Goal: Task Accomplishment & Management: Use online tool/utility

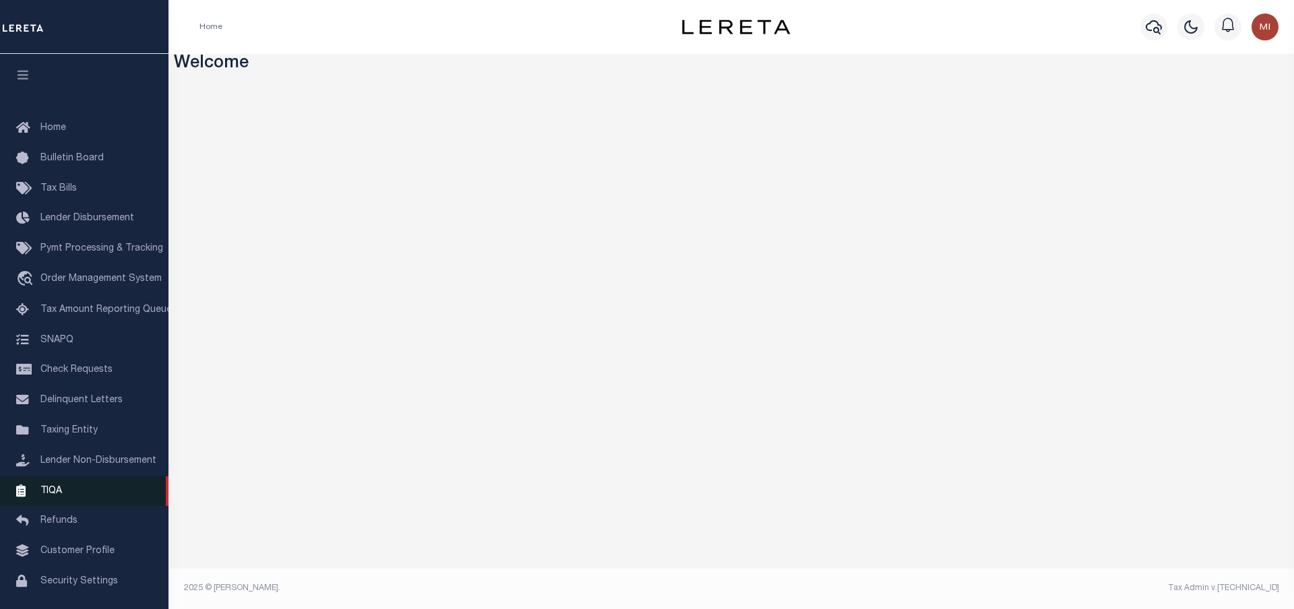
click at [58, 495] on span "TIQA" at bounding box center [51, 490] width 22 height 9
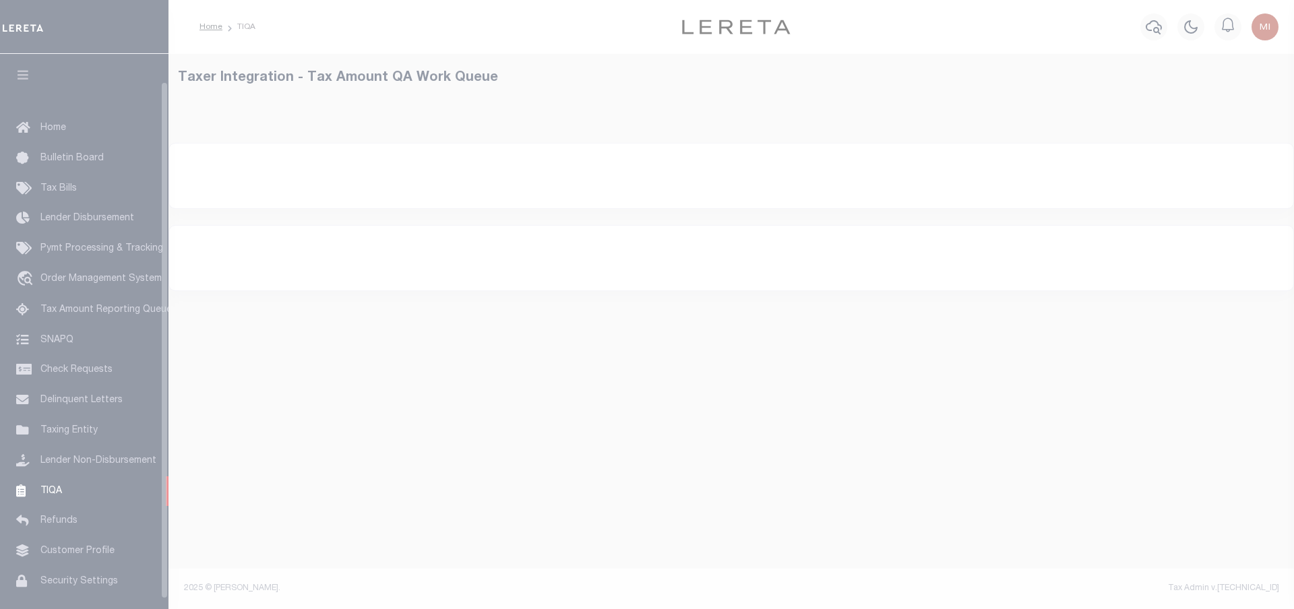
scroll to position [40, 0]
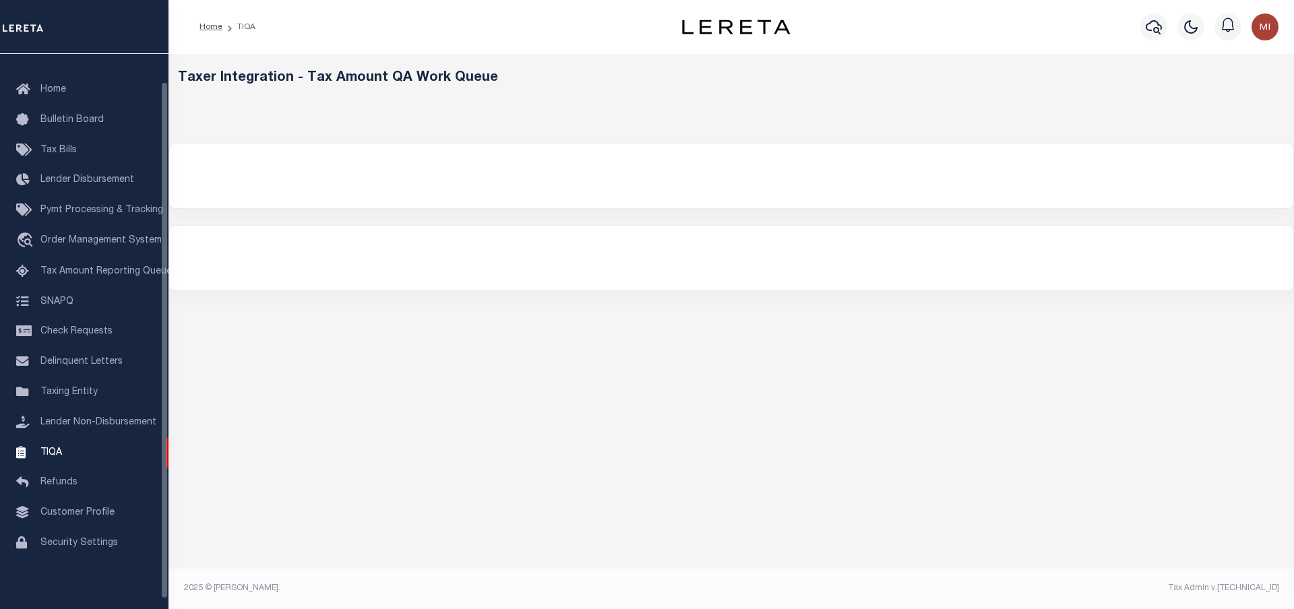
select select "200"
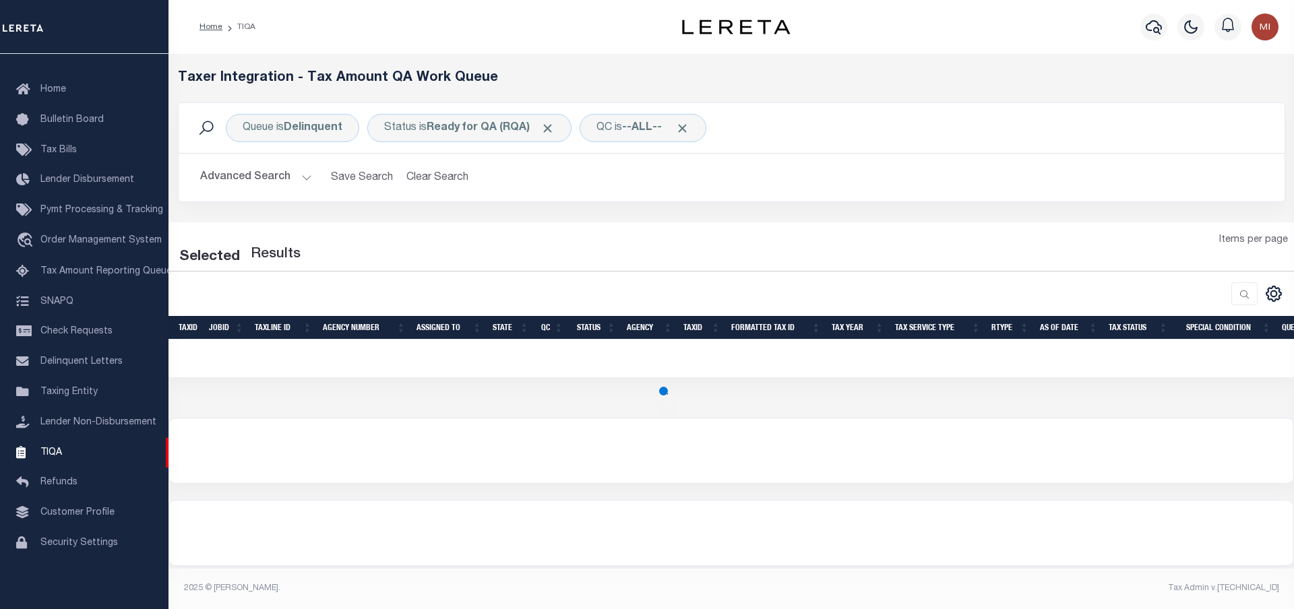
select select "200"
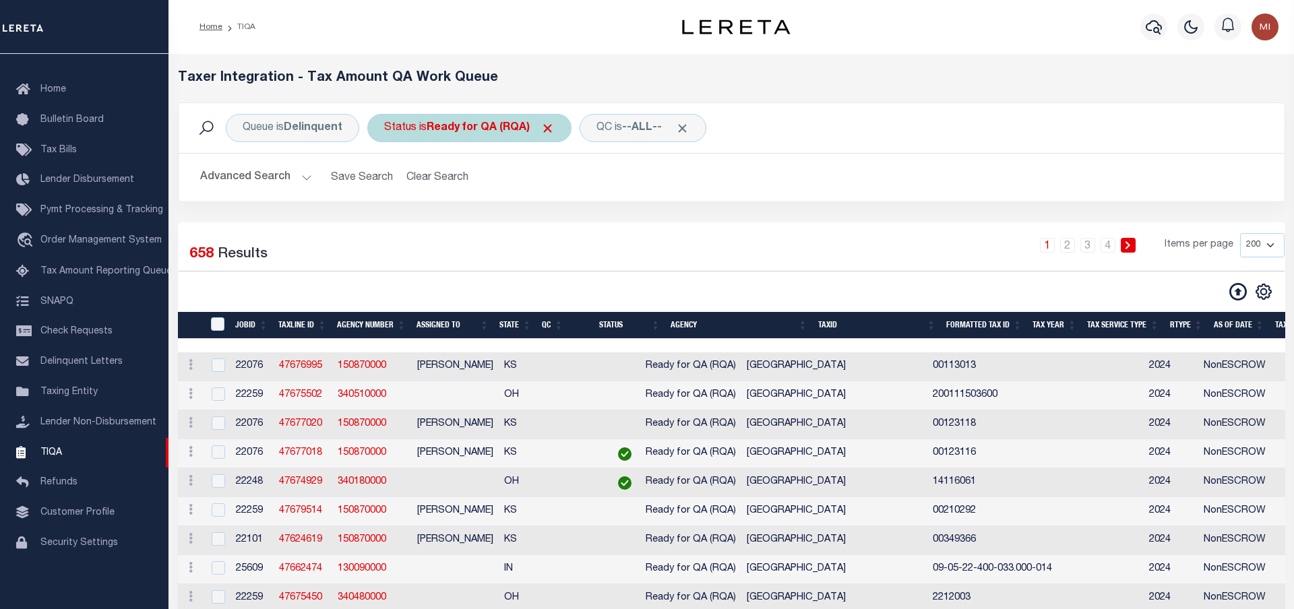
click at [507, 133] on b "Ready for QA (RQA)" at bounding box center [491, 128] width 128 height 11
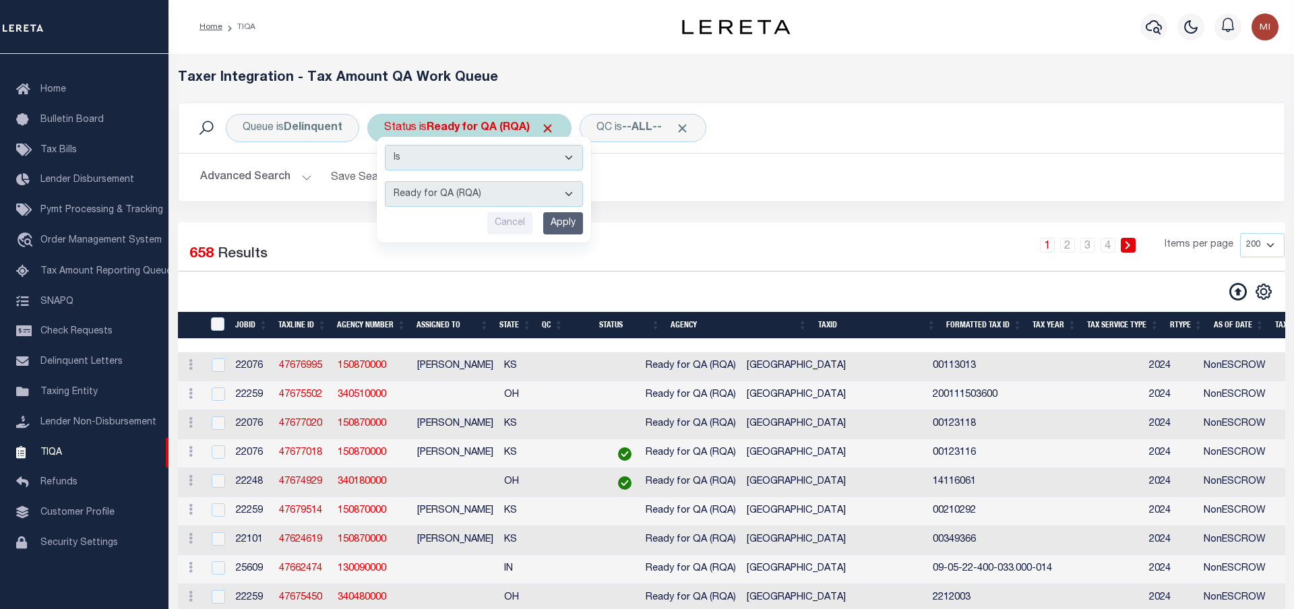
select select "PLA"
click option "AI - Bot Running (PLA)" at bounding box center [0, 0] width 0 height 0
click at [558, 220] on input "Apply" at bounding box center [563, 223] width 40 height 22
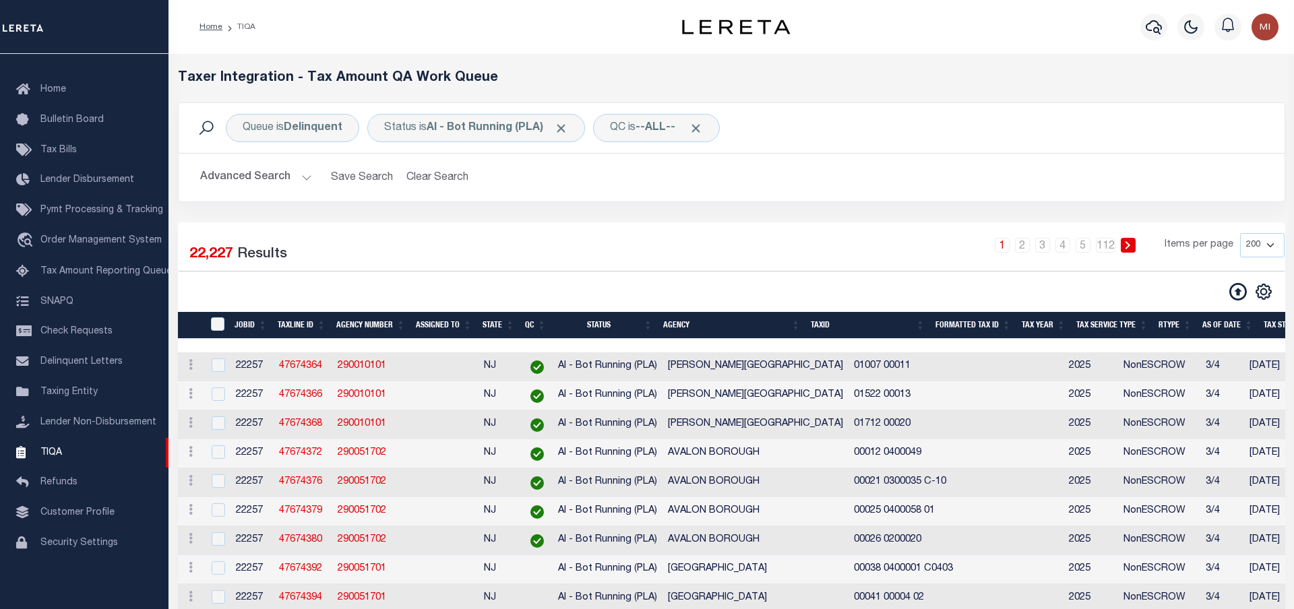
click at [301, 182] on button "Advanced Search" at bounding box center [256, 177] width 112 height 26
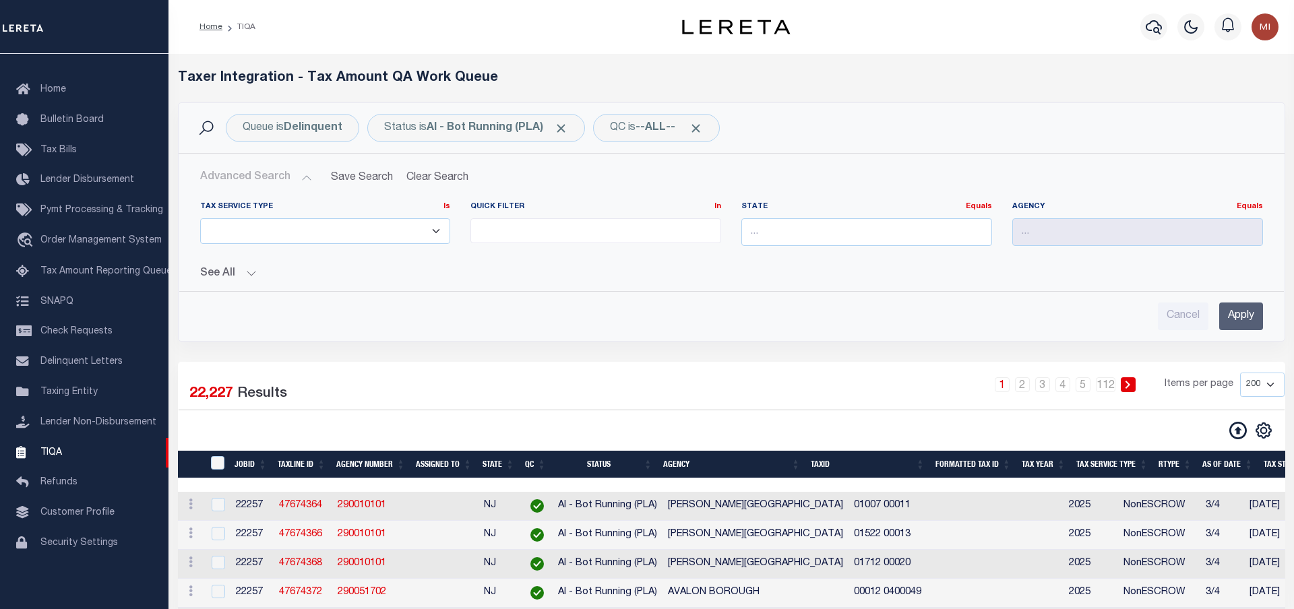
click at [247, 277] on button "See All" at bounding box center [731, 274] width 1063 height 13
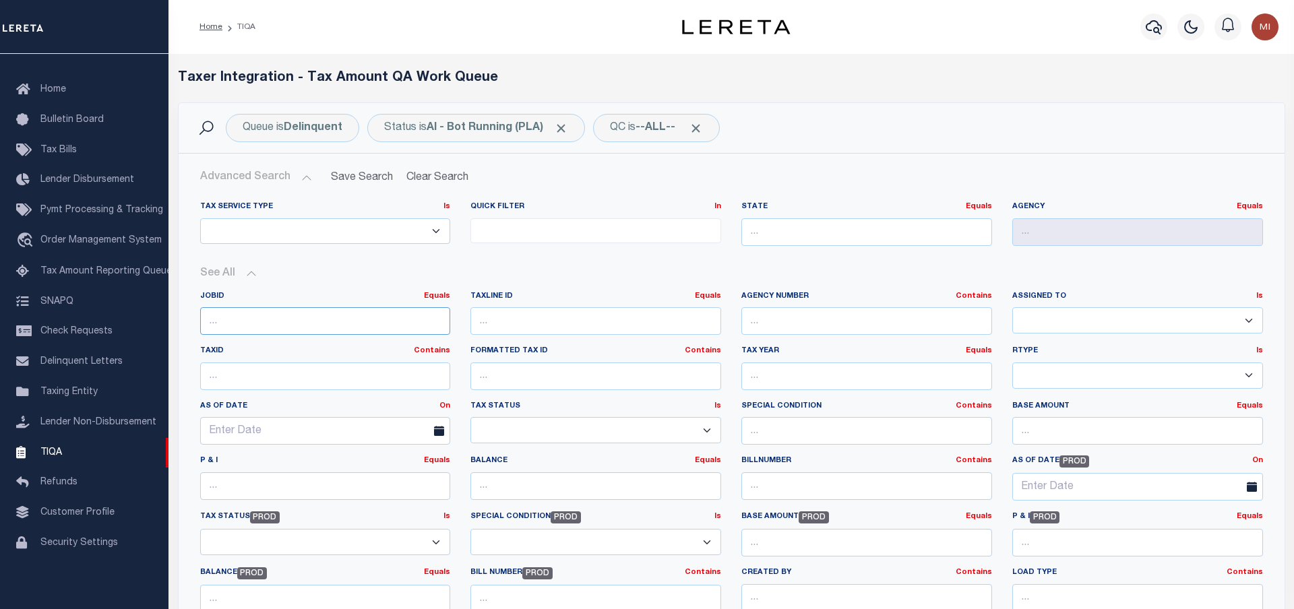
click at [319, 317] on input "number" at bounding box center [325, 321] width 251 height 28
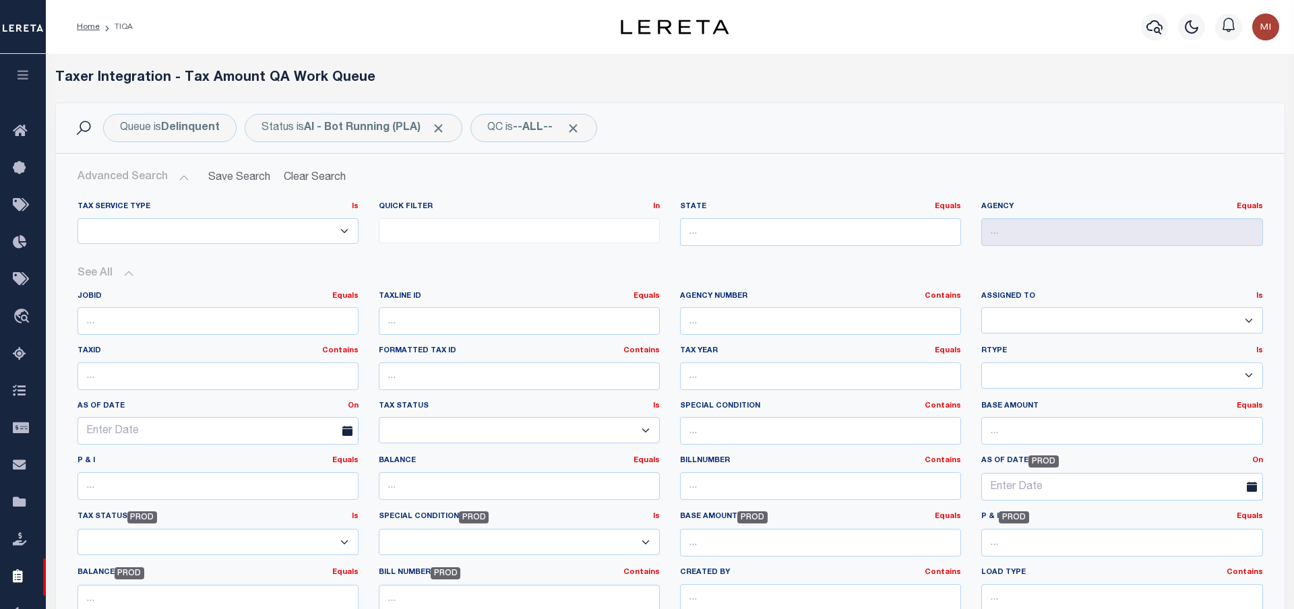
click at [433, 167] on h2 "Advanced Search Save Search Clear Search TIQATaxLineSearchTable_dynamictable___…" at bounding box center [670, 177] width 1207 height 26
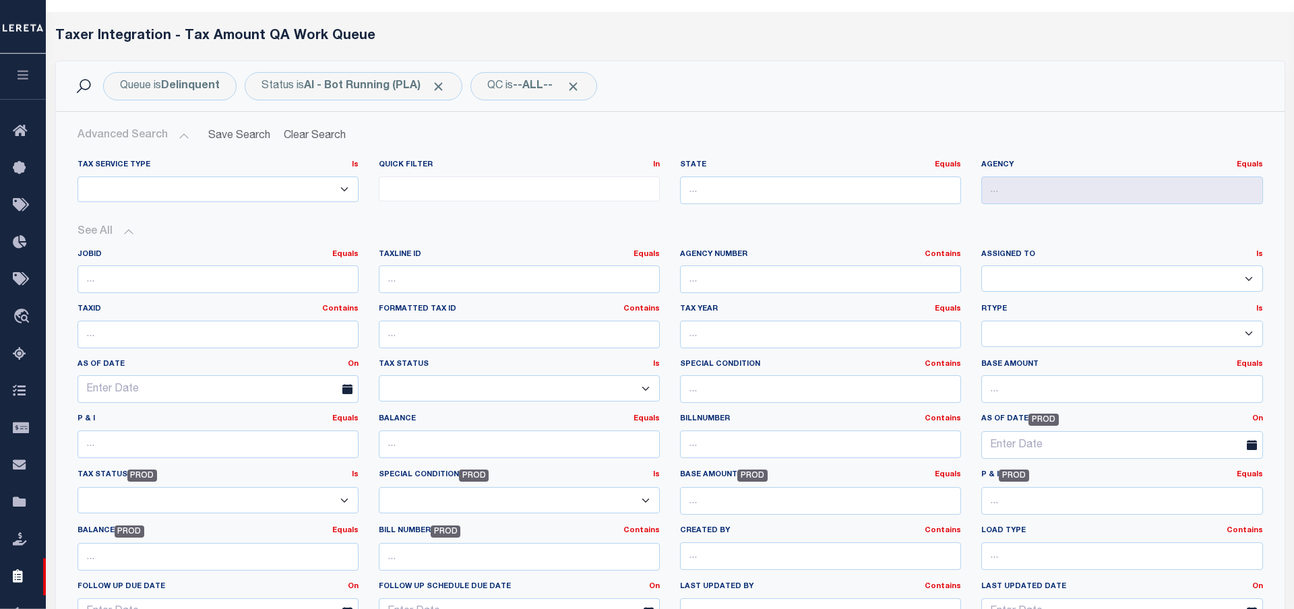
scroll to position [69, 0]
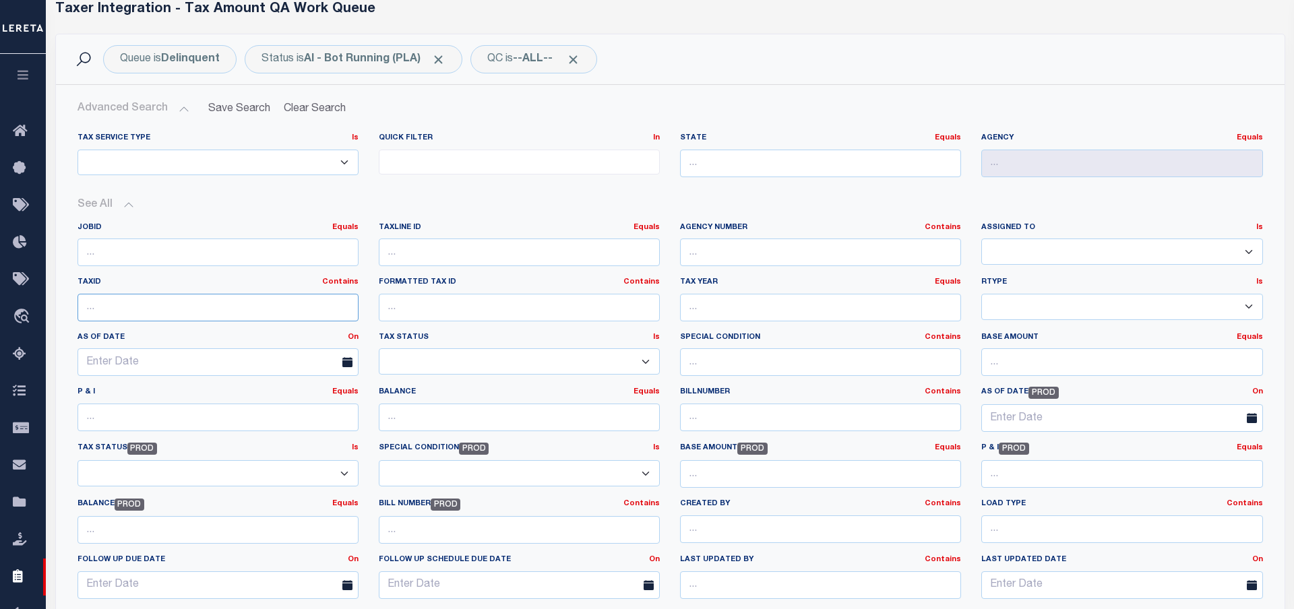
click at [162, 313] on input "text" at bounding box center [217, 308] width 281 height 28
paste input "6023414"
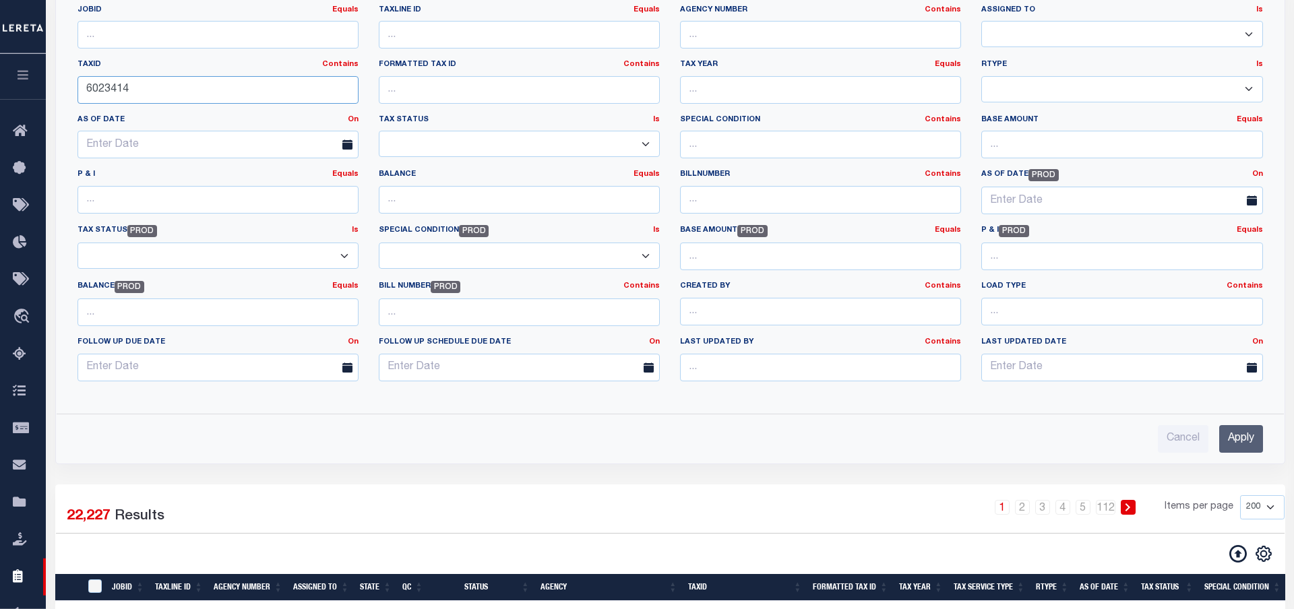
scroll to position [344, 0]
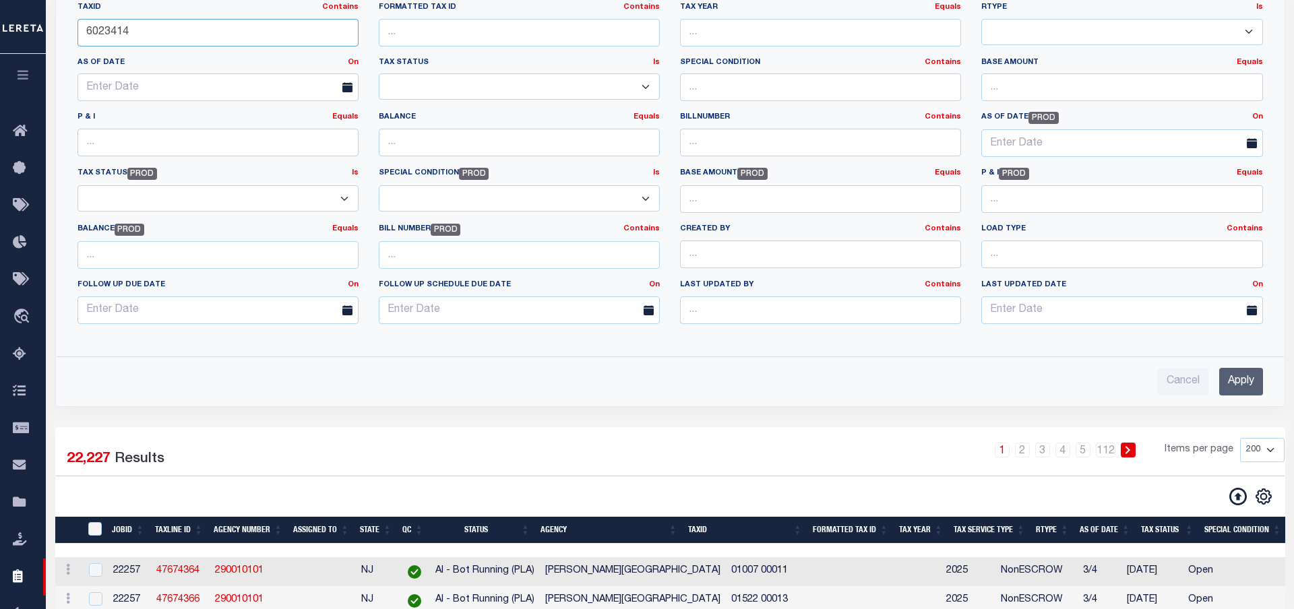
type input "6023414"
click at [1226, 379] on input "Apply" at bounding box center [1241, 382] width 44 height 28
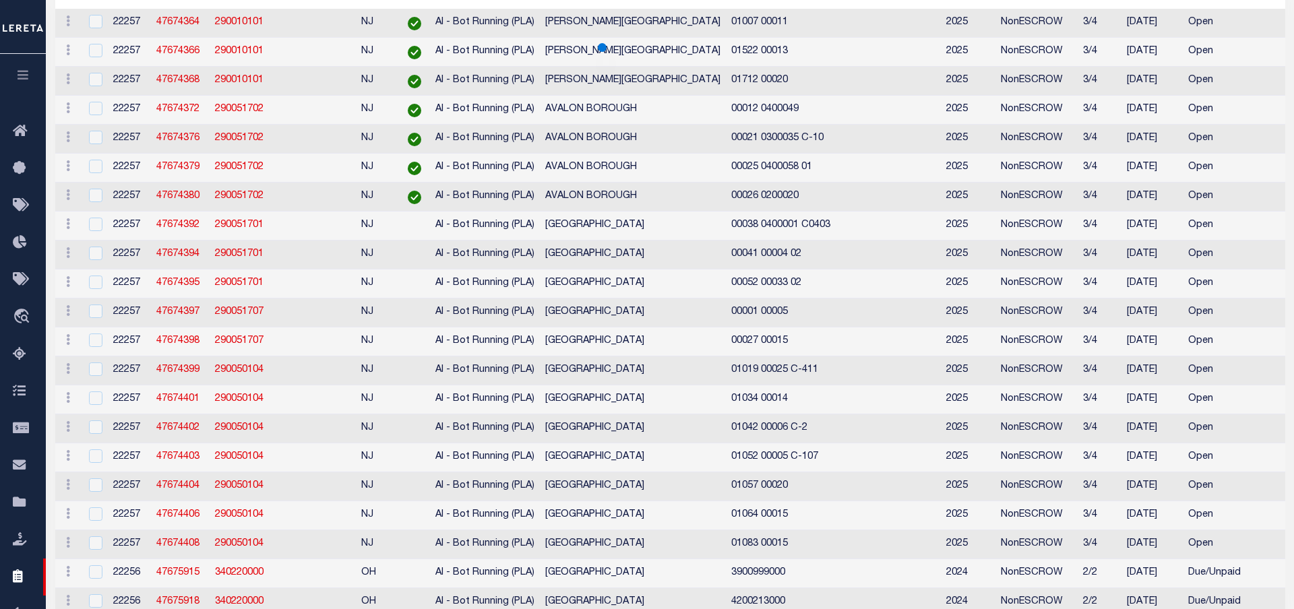
scroll to position [69, 0]
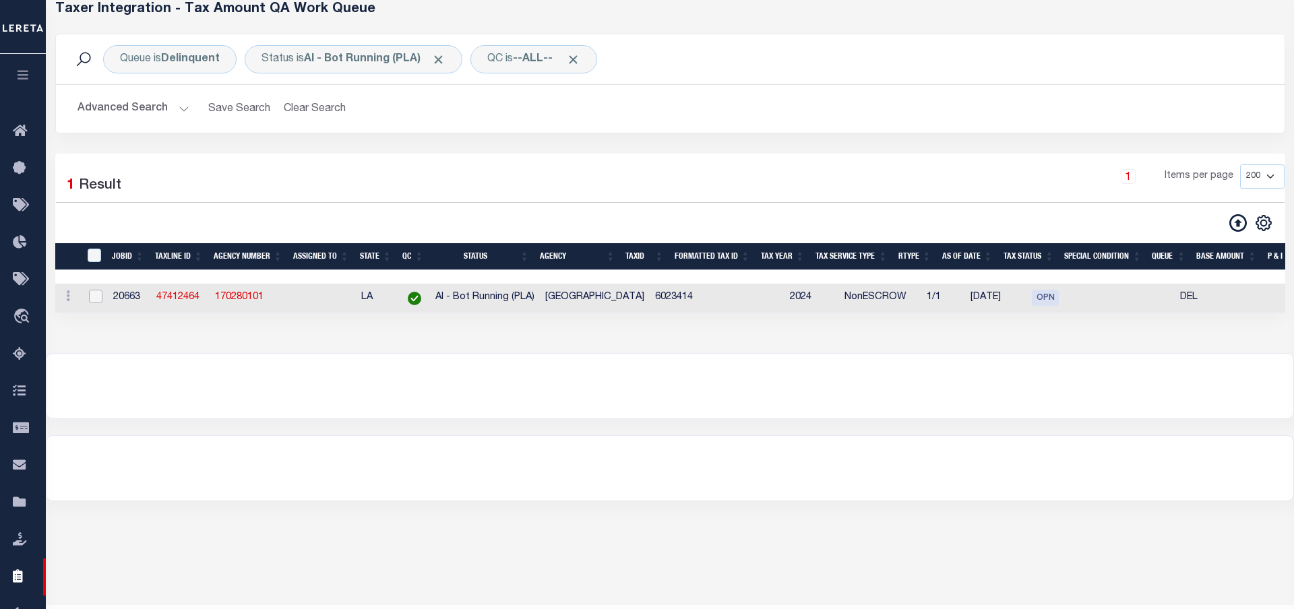
click at [100, 303] on input "checkbox" at bounding box center [95, 296] width 13 height 13
checkbox input "true"
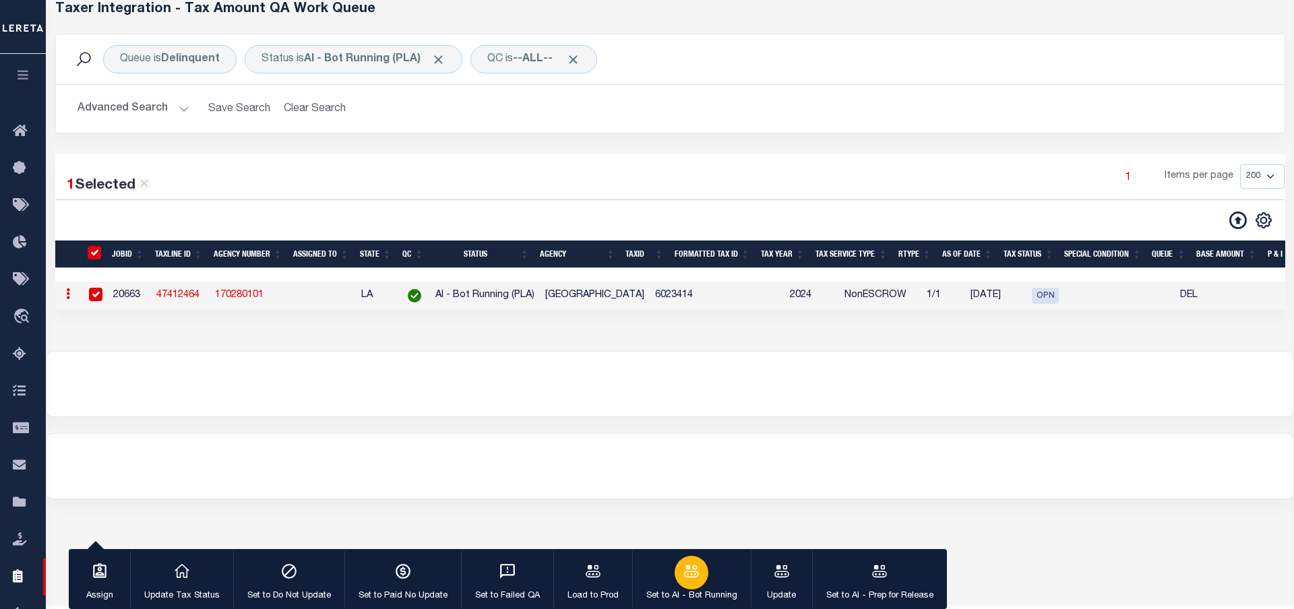
click at [685, 571] on icon "button" at bounding box center [691, 571] width 15 height 12
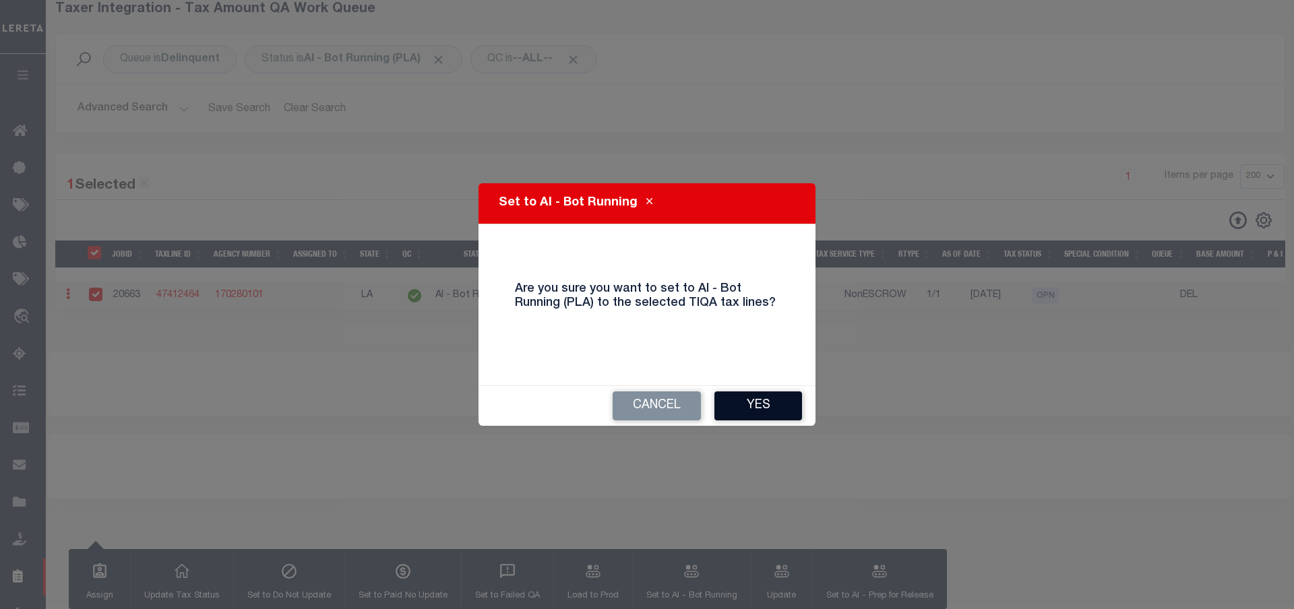
click at [751, 403] on button "Yes" at bounding box center [758, 405] width 88 height 29
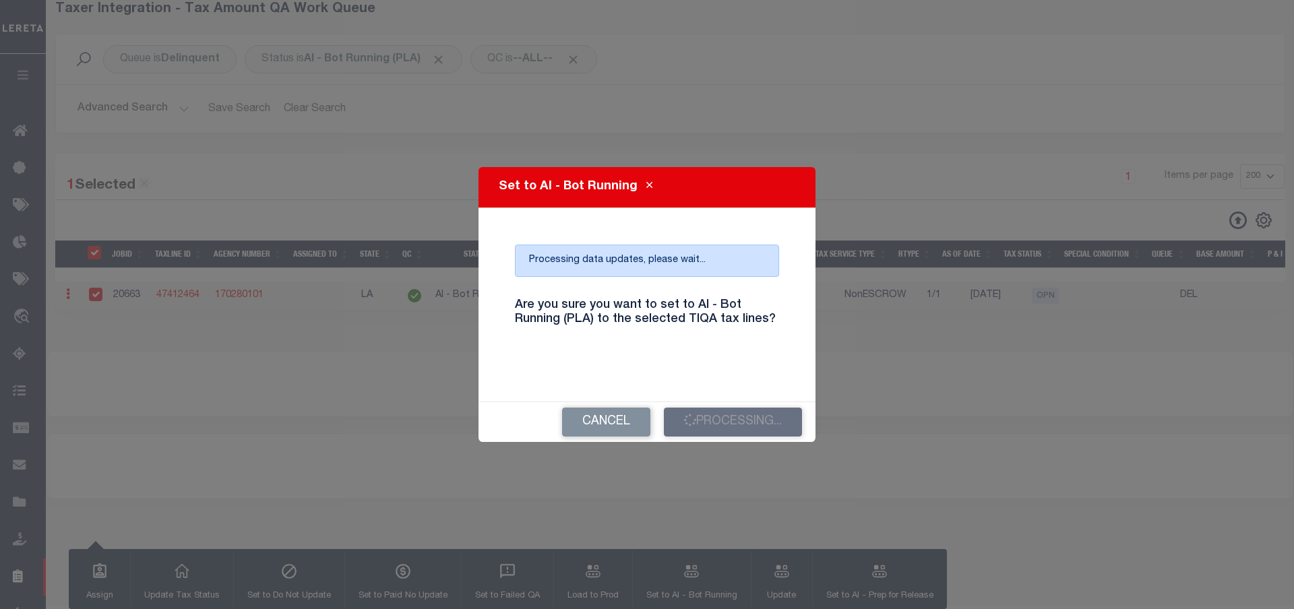
click at [726, 183] on div "Set to AI - Bot Running" at bounding box center [646, 187] width 337 height 40
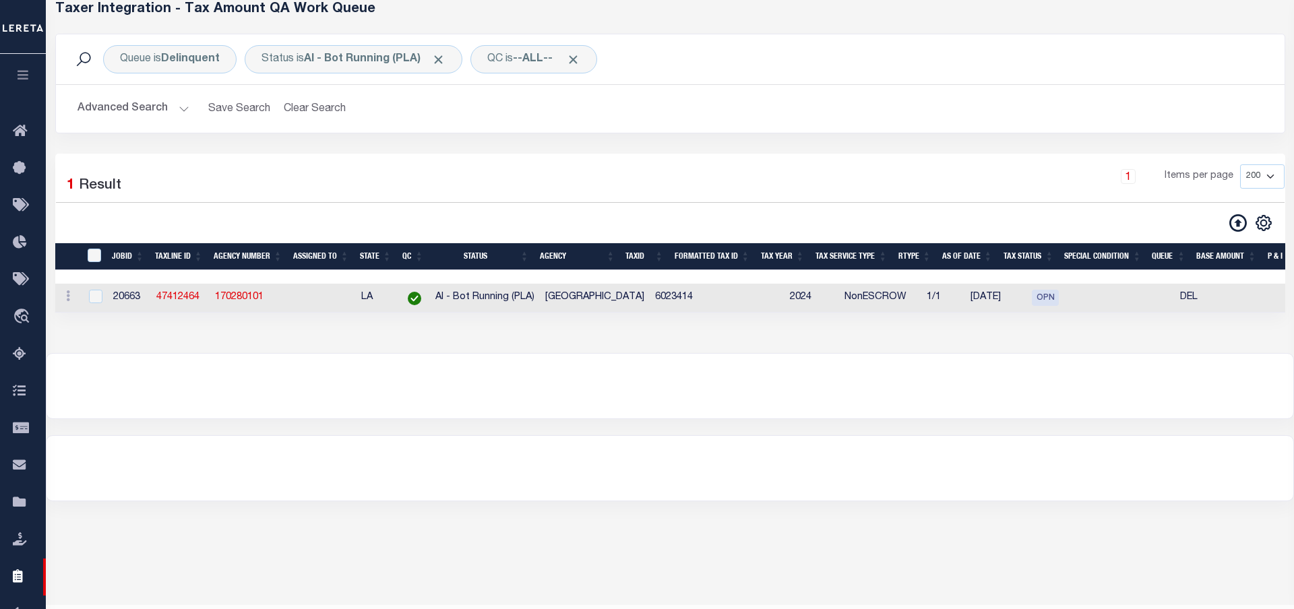
click at [324, 332] on div "Loading... Taxer Integration - Tax Amount QA Work Queue Queue is Delinquent Sta…" at bounding box center [670, 169] width 1248 height 368
click at [311, 292] on td at bounding box center [322, 298] width 67 height 29
checkbox input "true"
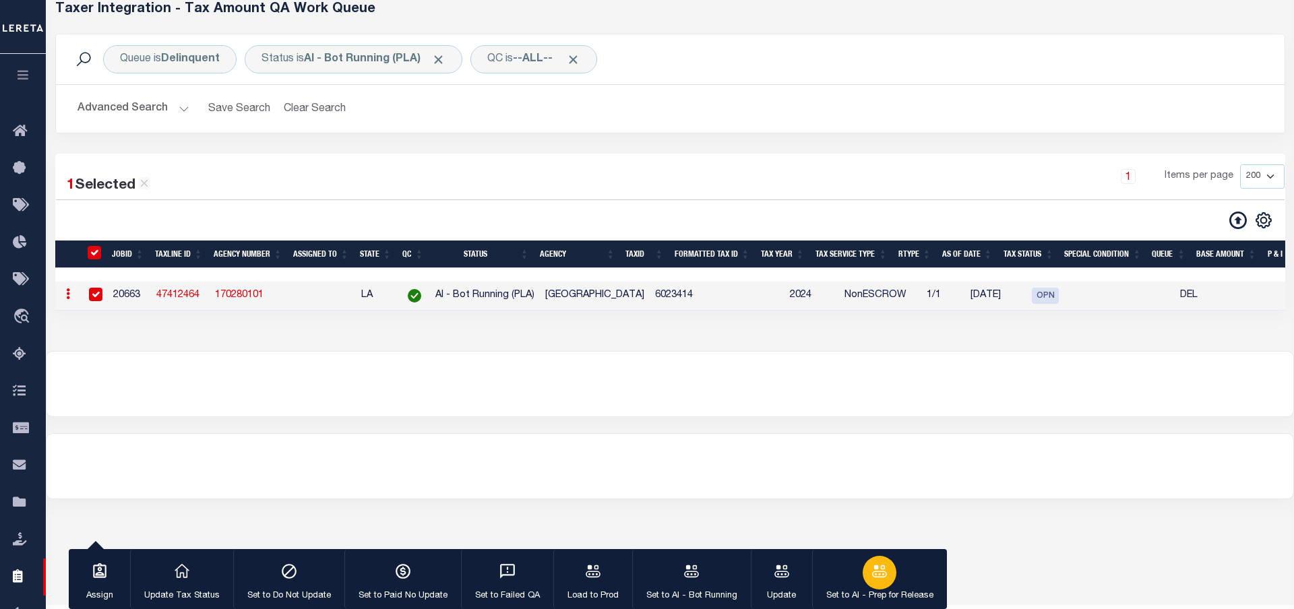
click at [871, 572] on icon "button" at bounding box center [880, 572] width 18 height 18
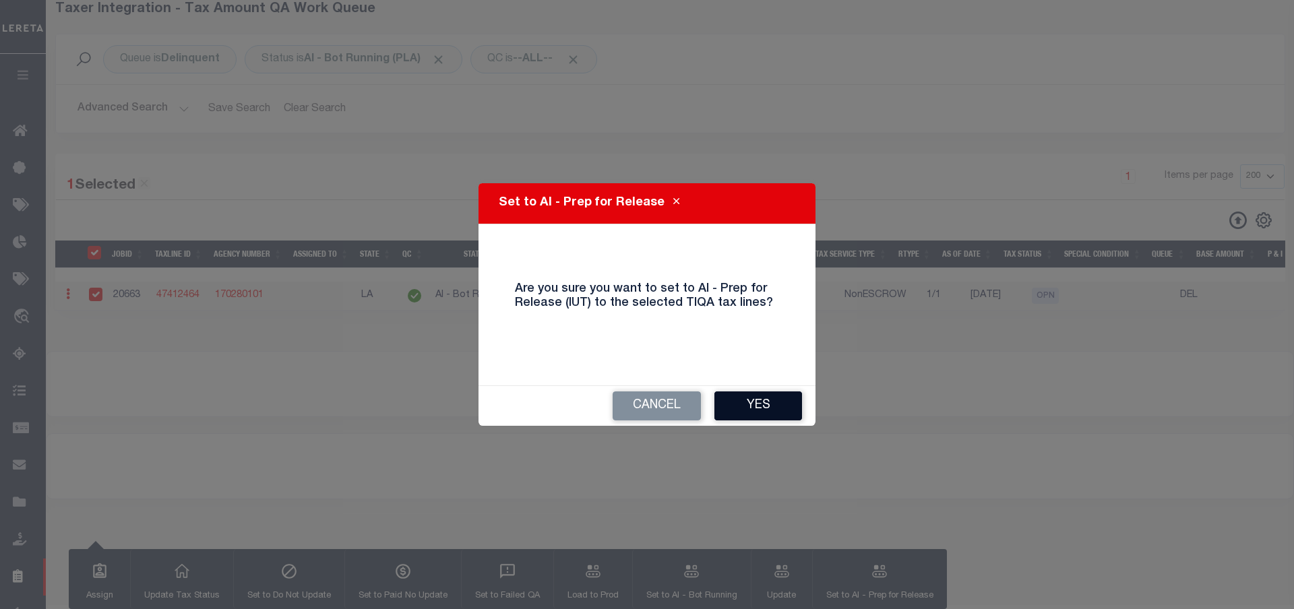
click at [769, 403] on button "Yes" at bounding box center [758, 405] width 88 height 29
click at [736, 196] on div "Set to AI - Prep for Release" at bounding box center [646, 203] width 337 height 40
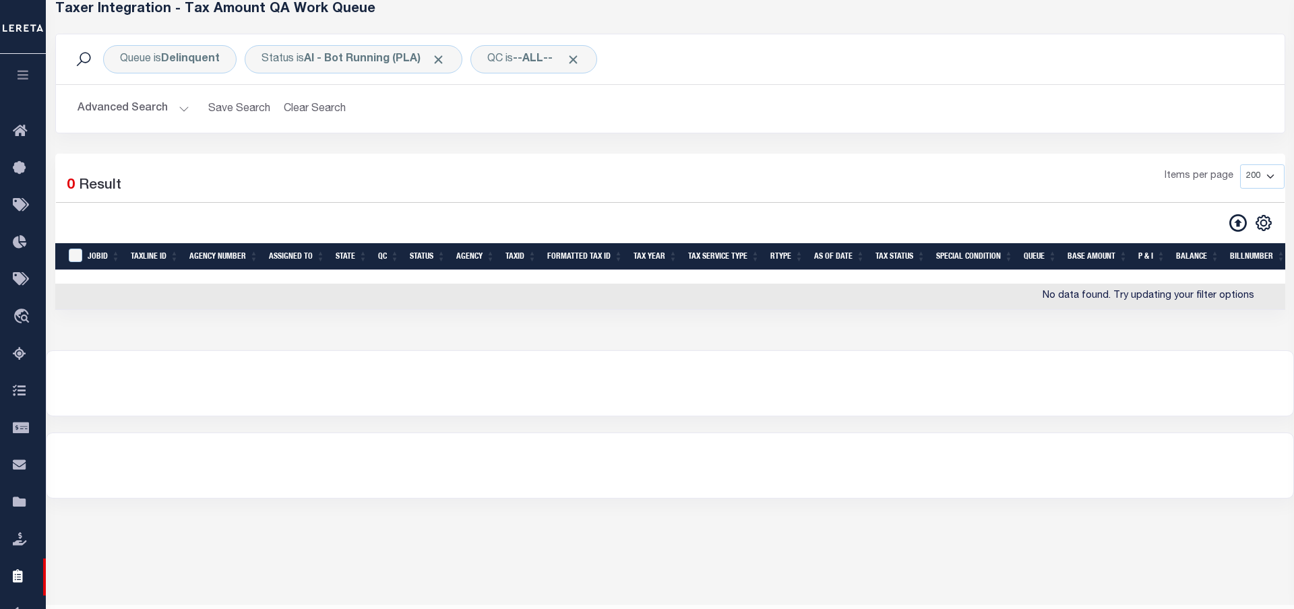
click at [162, 112] on button "Advanced Search" at bounding box center [133, 109] width 112 height 26
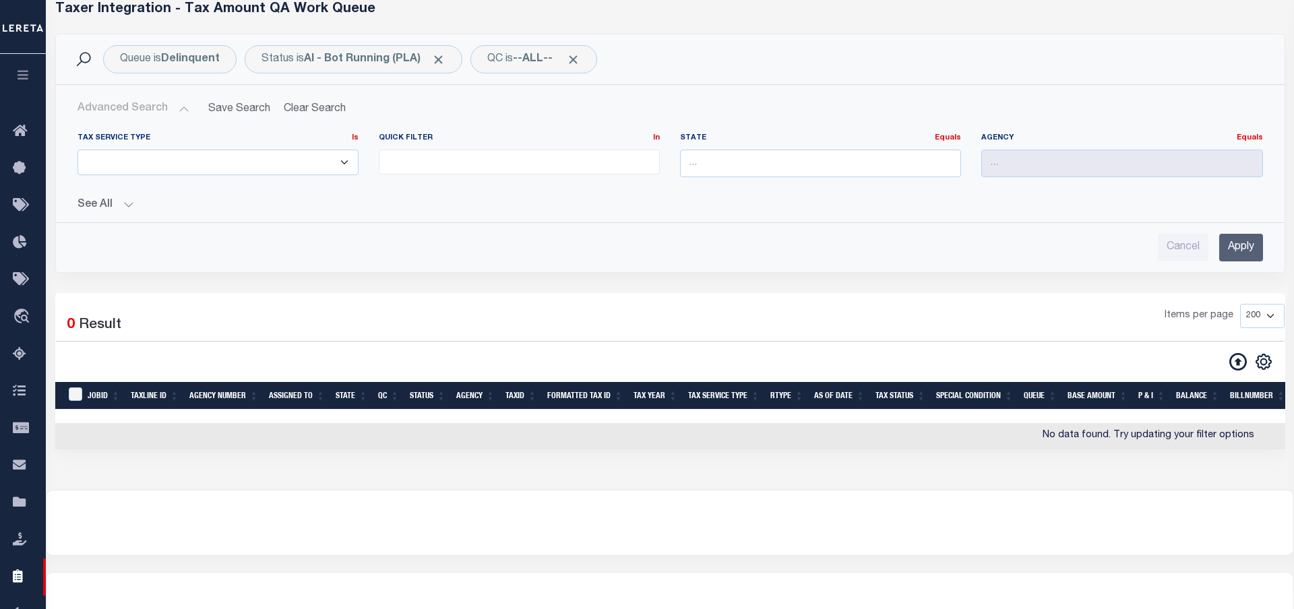
click at [100, 205] on button "See All" at bounding box center [669, 205] width 1185 height 13
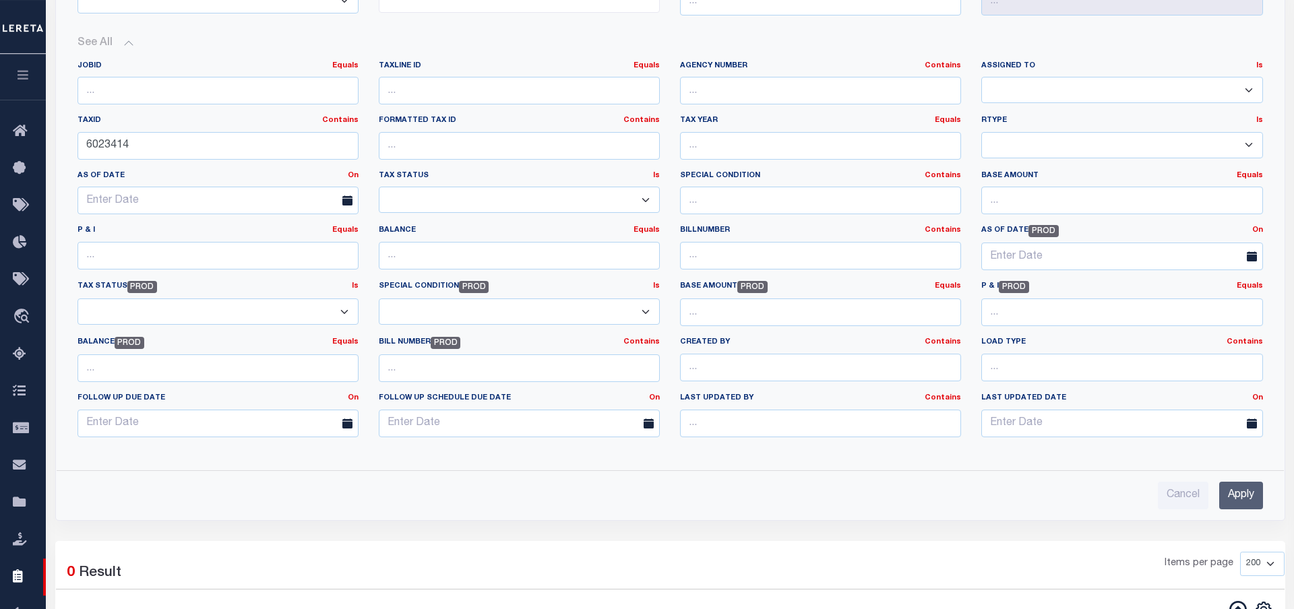
scroll to position [275, 0]
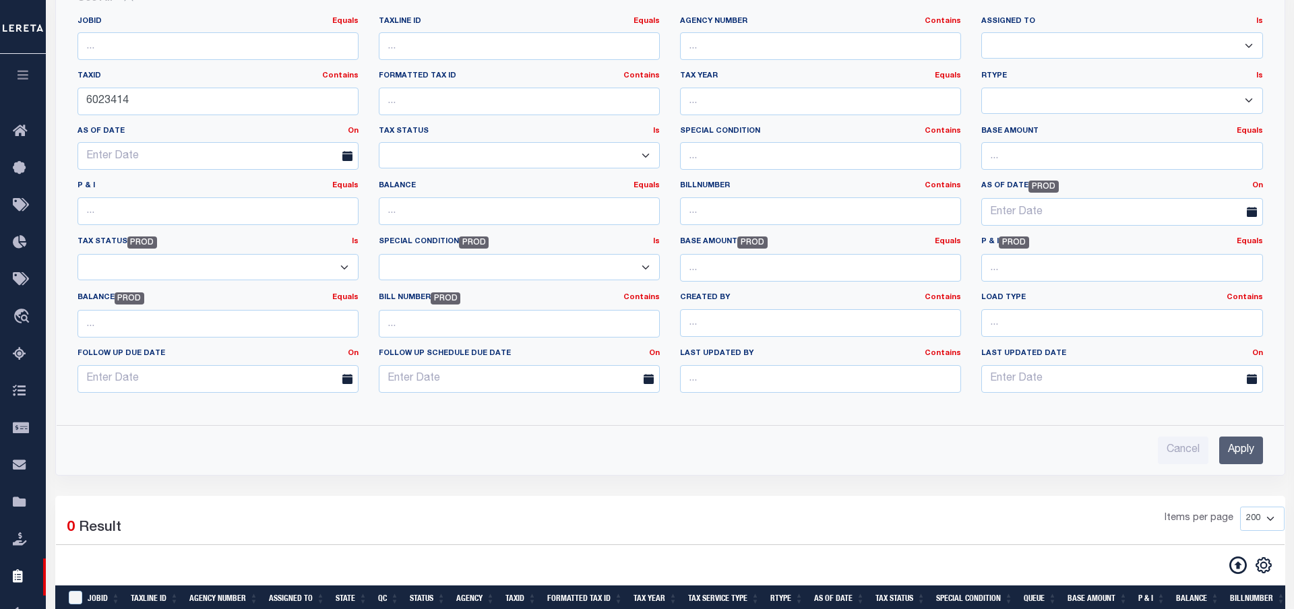
click at [1251, 449] on input "Apply" at bounding box center [1241, 451] width 44 height 28
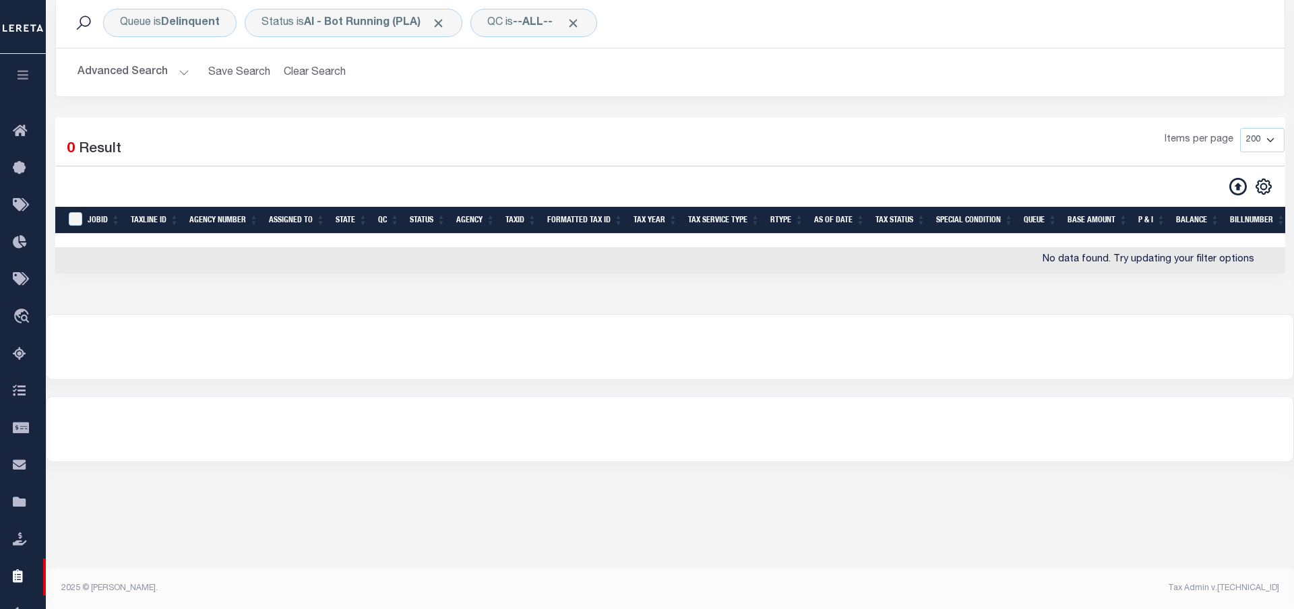
scroll to position [36, 0]
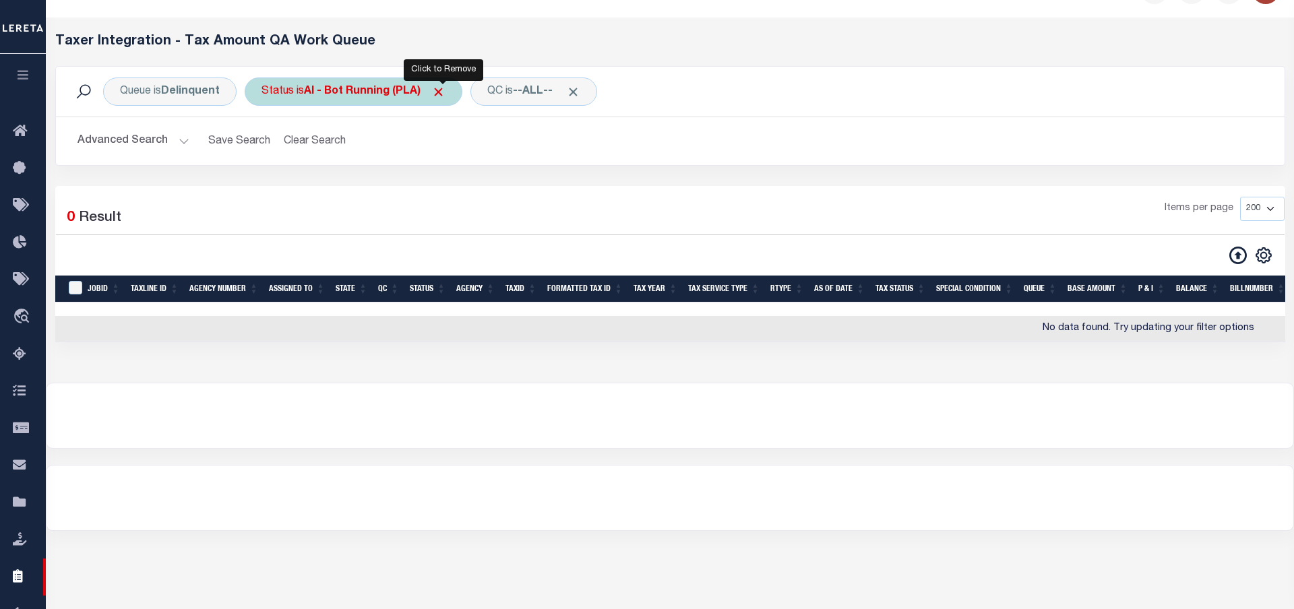
click at [442, 92] on span "Click to Remove" at bounding box center [438, 92] width 14 height 14
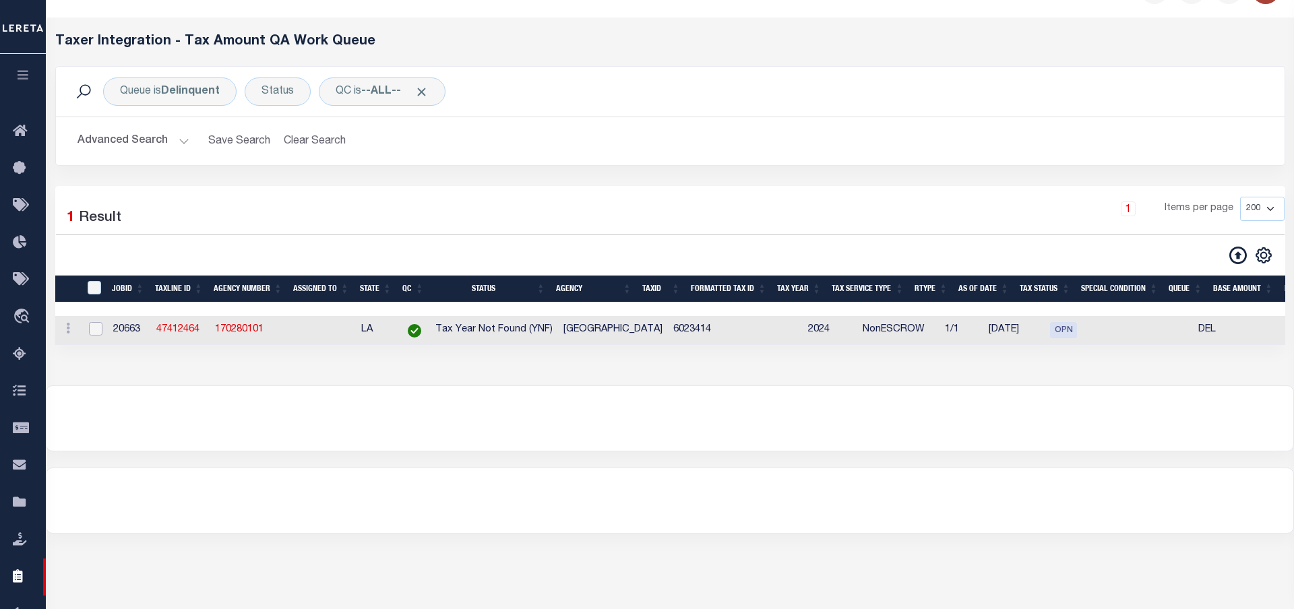
click at [94, 329] on input "checkbox" at bounding box center [95, 328] width 13 height 13
checkbox input "true"
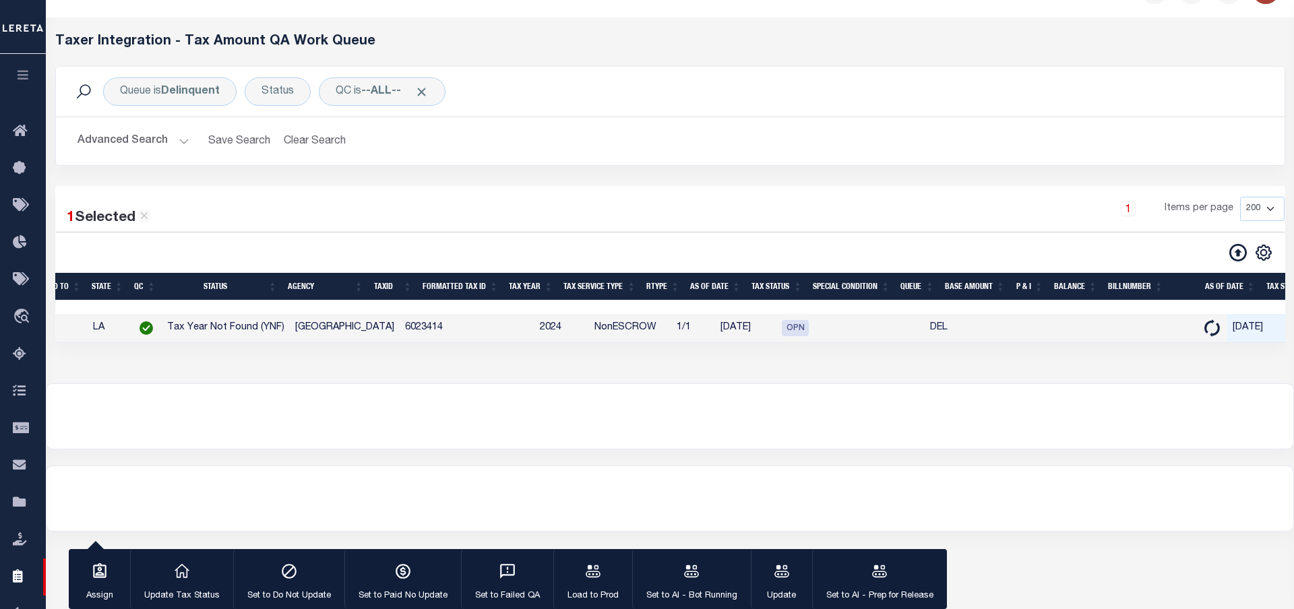
scroll to position [0, 116]
